Goal: Browse casually

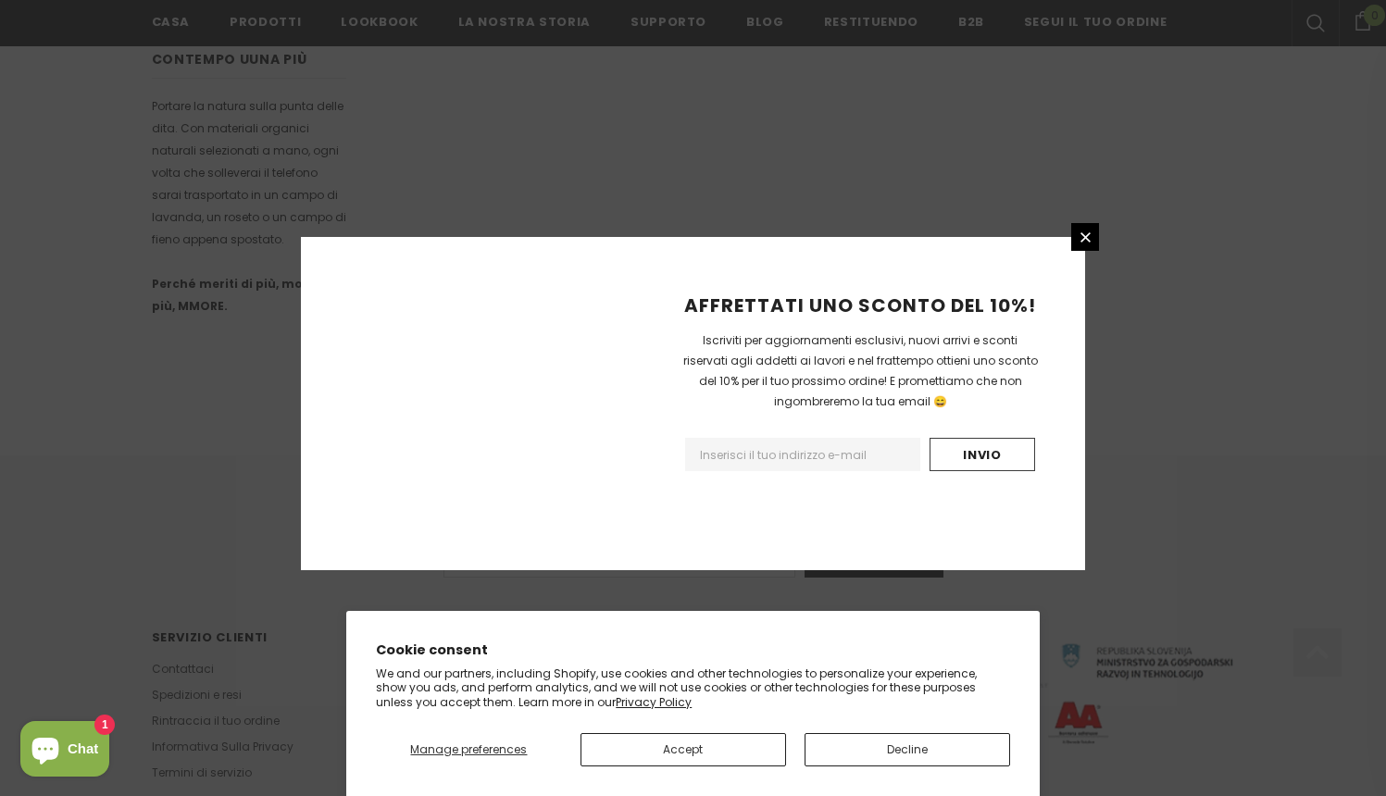
scroll to position [1102, 0]
